Goal: Information Seeking & Learning: Find specific fact

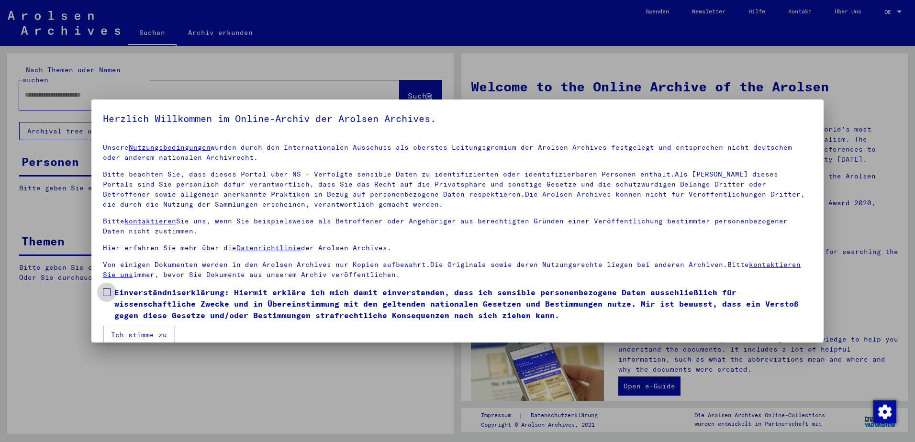
click at [108, 295] on span at bounding box center [107, 292] width 8 height 8
click at [126, 326] on button "Ich stimme zu" at bounding box center [139, 335] width 72 height 18
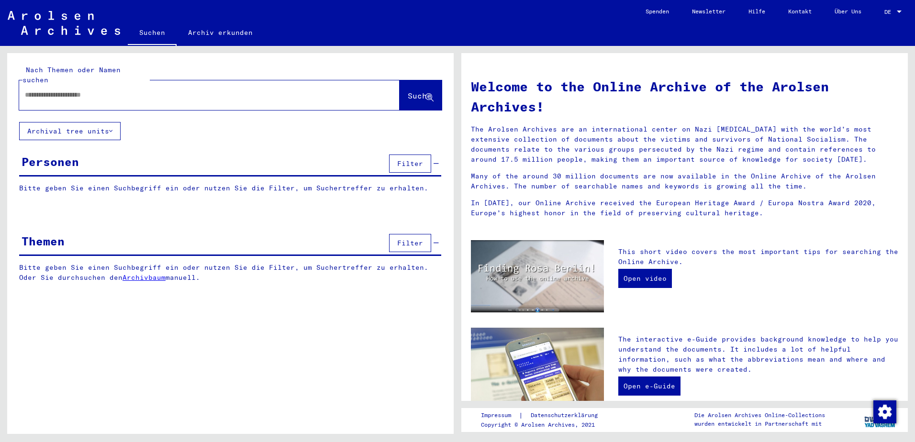
click at [113, 93] on div at bounding box center [195, 95] width 352 height 22
click at [126, 90] on input "text" at bounding box center [198, 95] width 346 height 10
type input "**********"
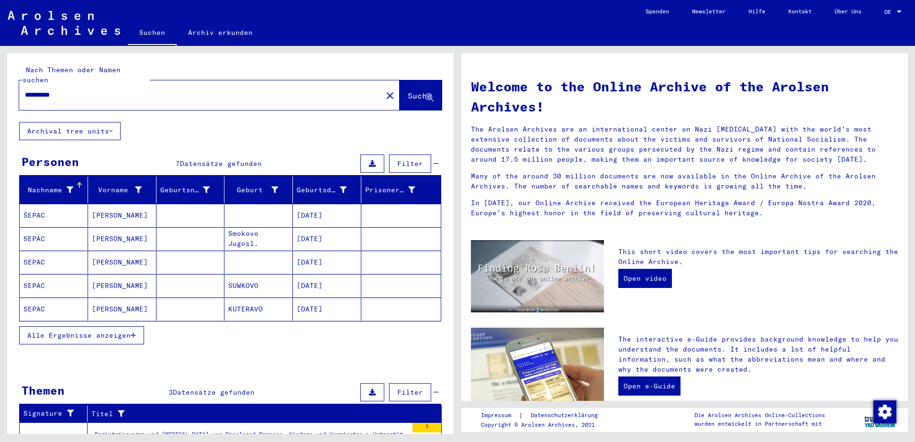
click at [193, 299] on mat-cell at bounding box center [190, 309] width 68 height 23
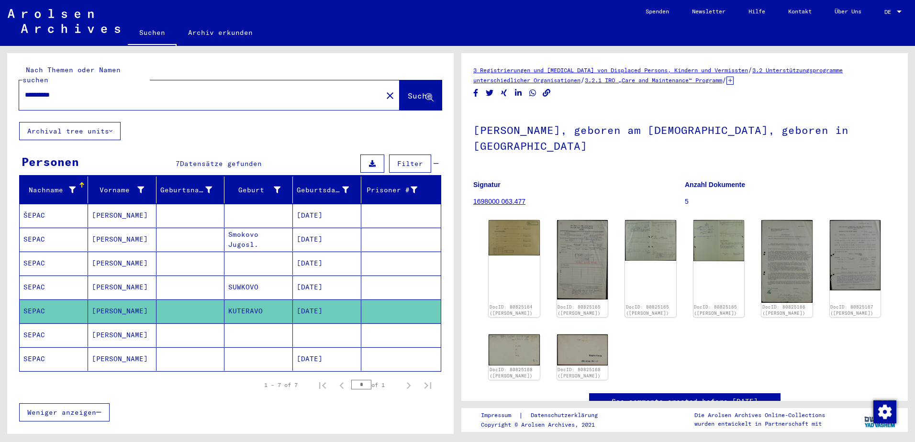
click at [219, 354] on mat-cell at bounding box center [190, 358] width 68 height 23
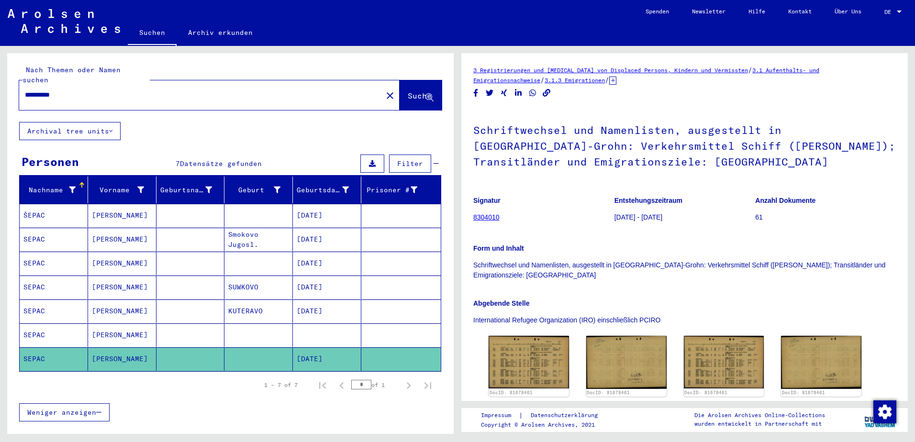
click at [243, 327] on mat-cell at bounding box center [258, 334] width 68 height 23
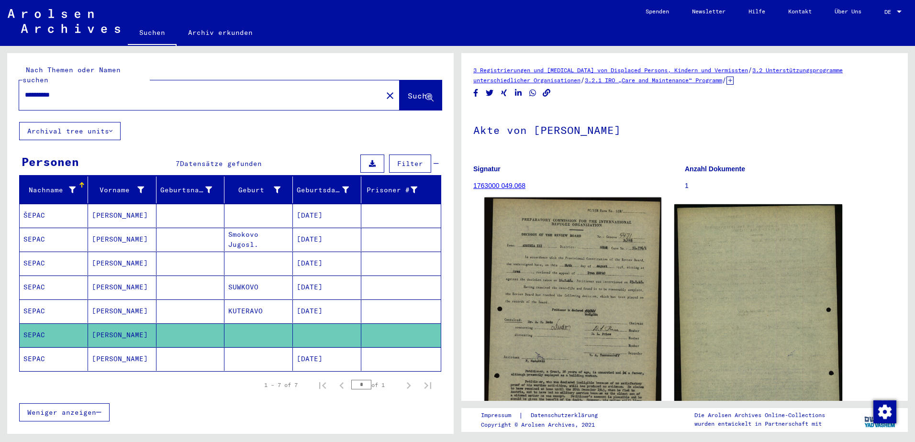
click at [568, 322] on img at bounding box center [572, 339] width 177 height 282
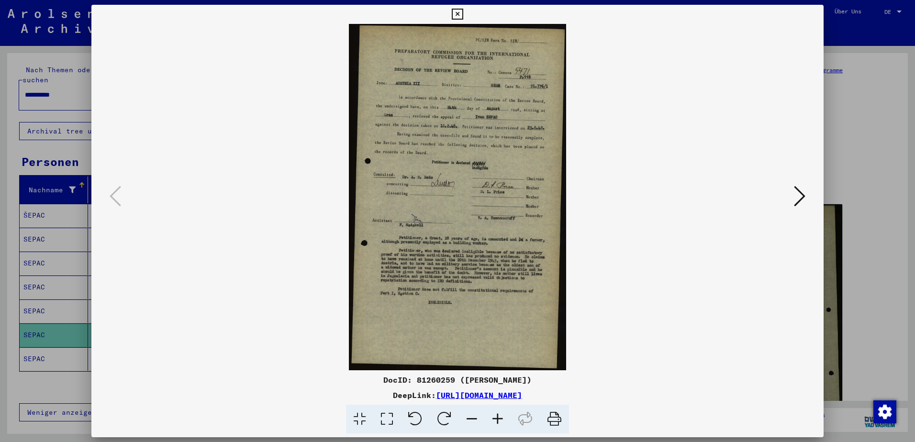
click at [504, 421] on icon at bounding box center [498, 419] width 26 height 29
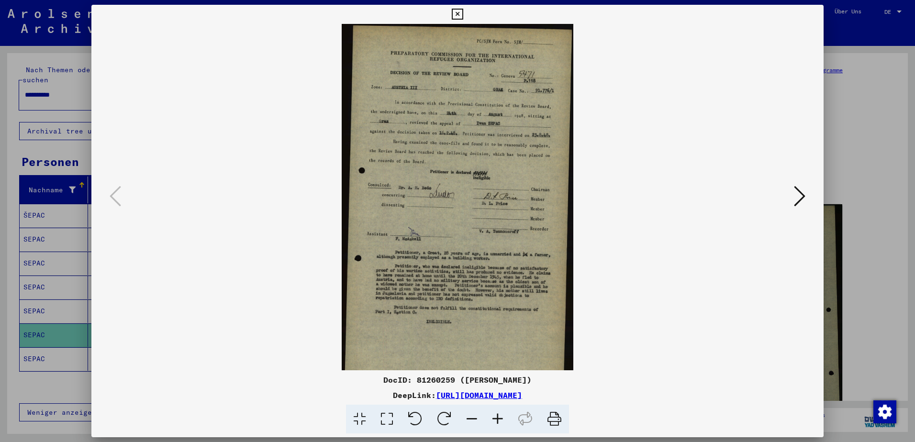
click at [503, 421] on icon at bounding box center [498, 419] width 26 height 29
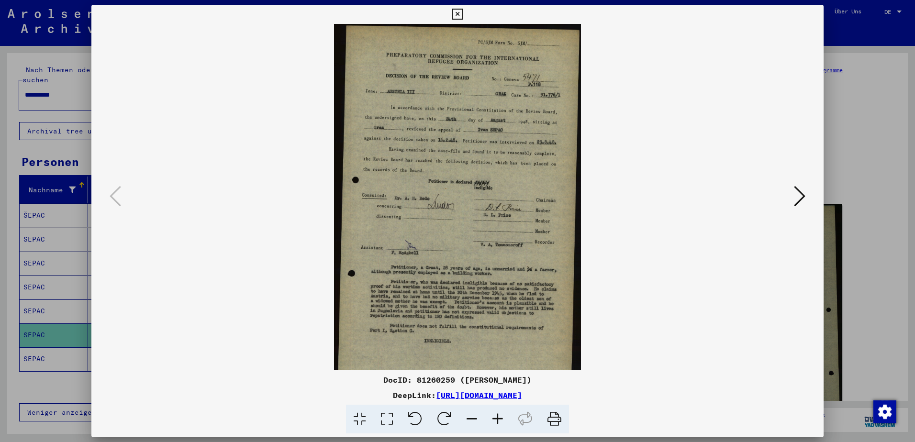
click at [502, 421] on icon at bounding box center [498, 419] width 26 height 29
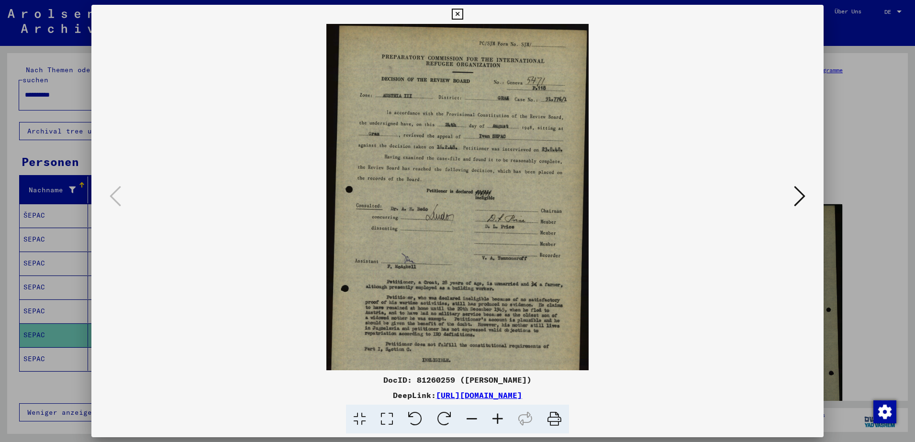
click at [502, 419] on icon at bounding box center [498, 419] width 26 height 29
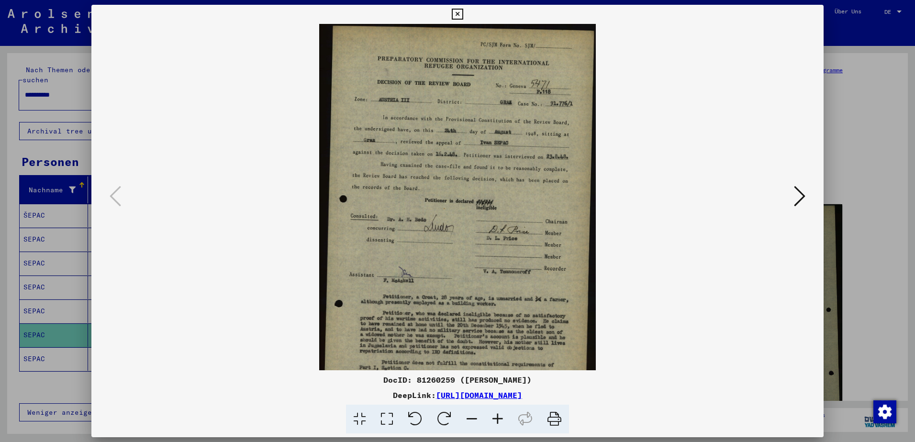
click at [502, 419] on icon at bounding box center [498, 419] width 26 height 29
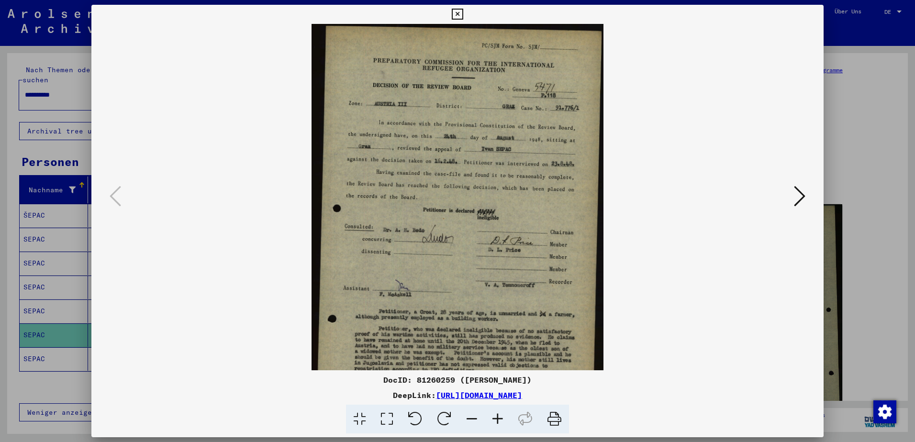
click at [502, 419] on icon at bounding box center [498, 419] width 26 height 29
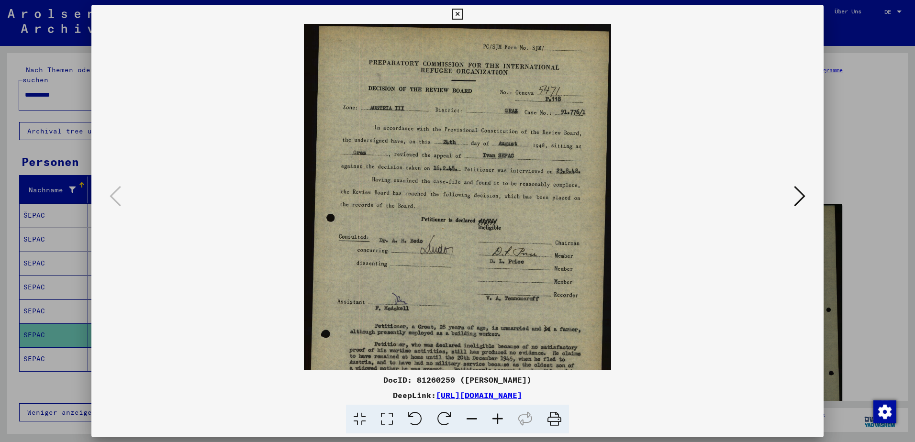
drag, startPoint x: 530, startPoint y: 268, endPoint x: 558, endPoint y: 283, distance: 32.1
click at [558, 283] on img at bounding box center [457, 269] width 307 height 490
click at [864, 92] on div at bounding box center [457, 221] width 915 height 442
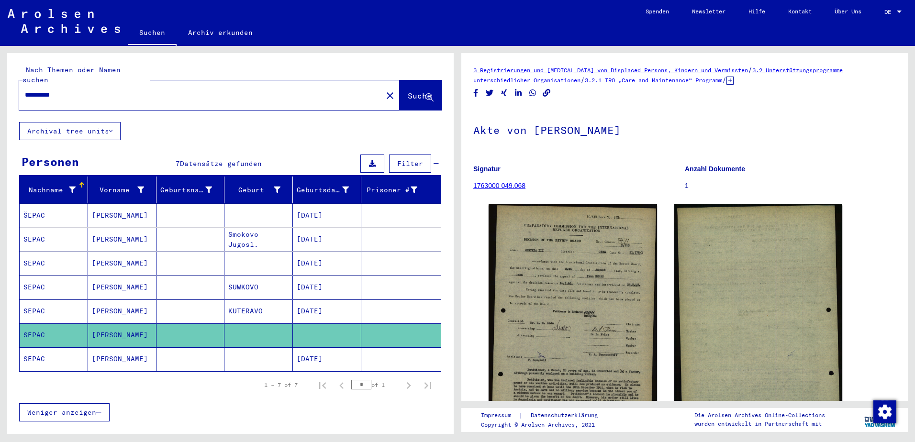
click at [351, 356] on mat-cell "[DATE]" at bounding box center [327, 358] width 68 height 23
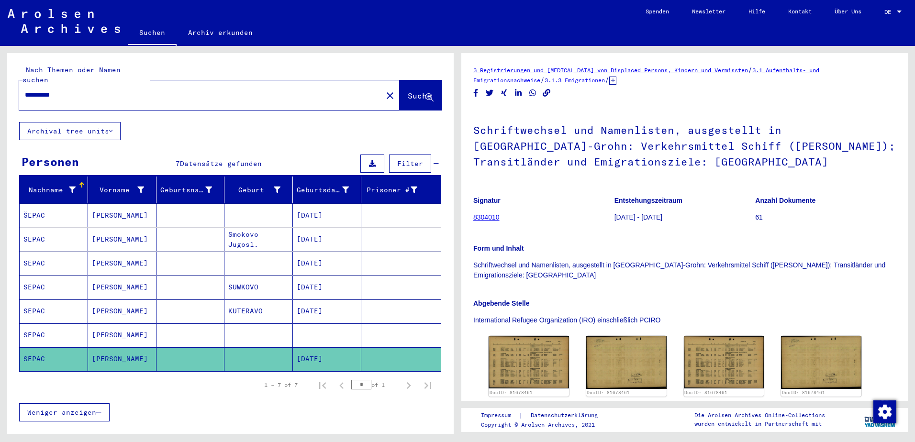
scroll to position [159, 0]
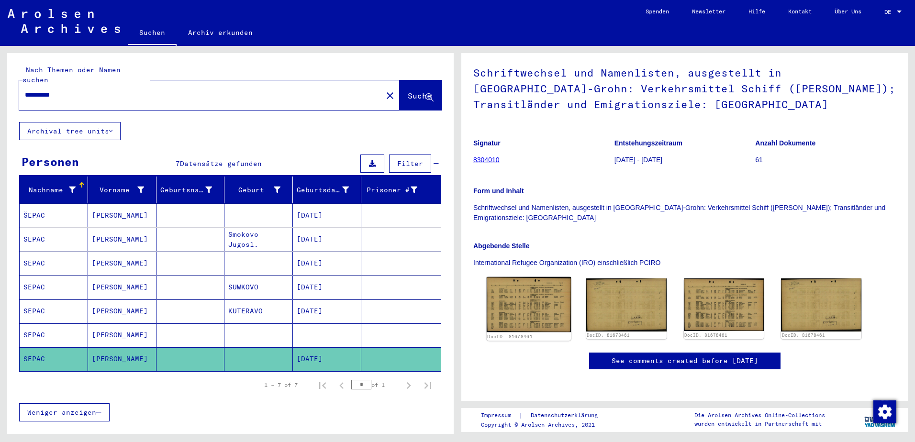
click at [542, 333] on div "DocID: 81678461" at bounding box center [528, 336] width 83 height 7
click at [549, 277] on img at bounding box center [529, 304] width 84 height 55
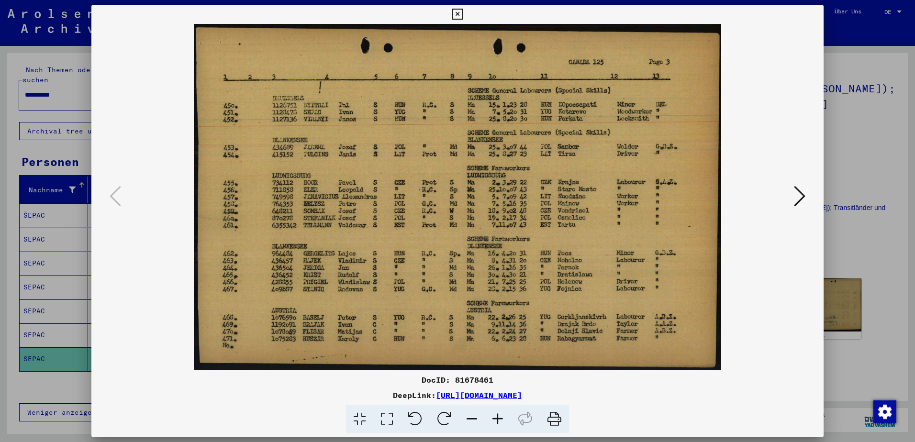
click at [857, 111] on div at bounding box center [457, 221] width 915 height 442
